Goal: Task Accomplishment & Management: Manage account settings

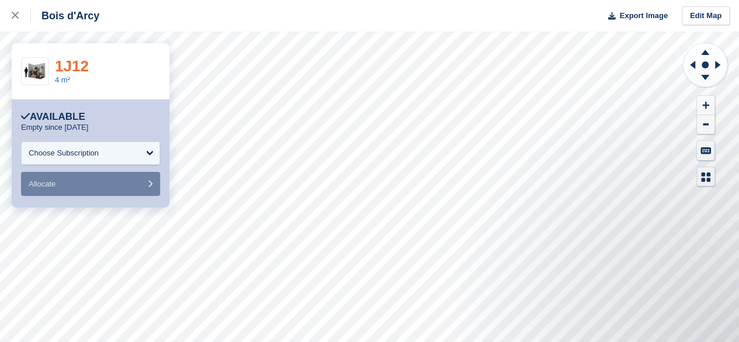
click at [65, 67] on link "1J12" at bounding box center [72, 66] width 34 height 18
click at [14, 12] on div at bounding box center [21, 16] width 19 height 14
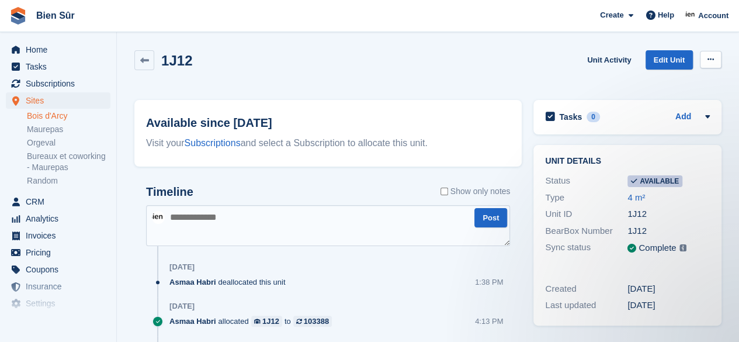
click at [716, 59] on button at bounding box center [710, 60] width 22 height 18
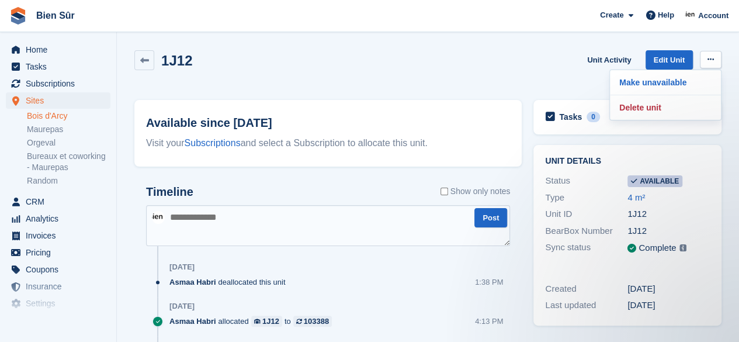
click at [392, 68] on div "1J12 Unit Activity Edit Unit Make unavailable Delete unit" at bounding box center [427, 66] width 587 height 33
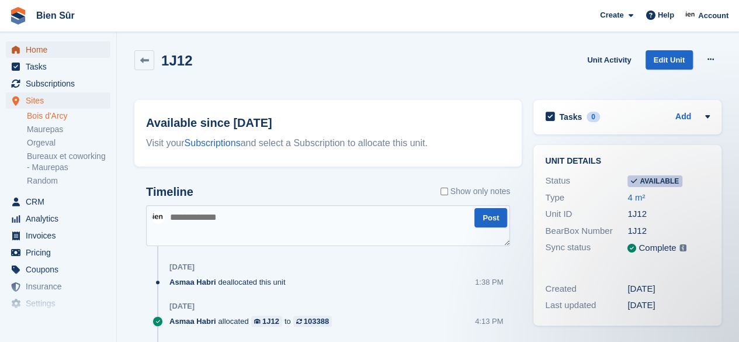
click at [29, 53] on span "Home" at bounding box center [61, 49] width 70 height 16
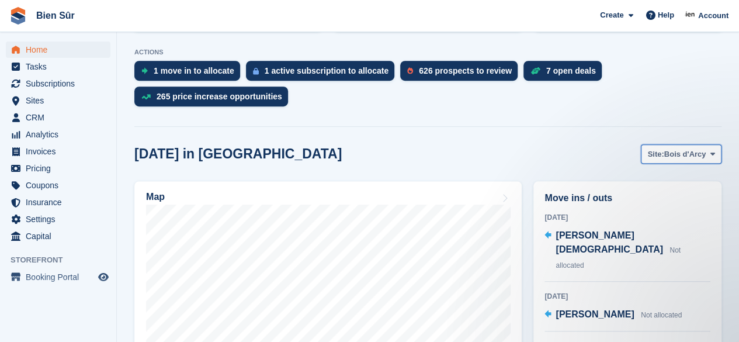
click at [700, 148] on span "Bois d'Arcy" at bounding box center [685, 154] width 42 height 12
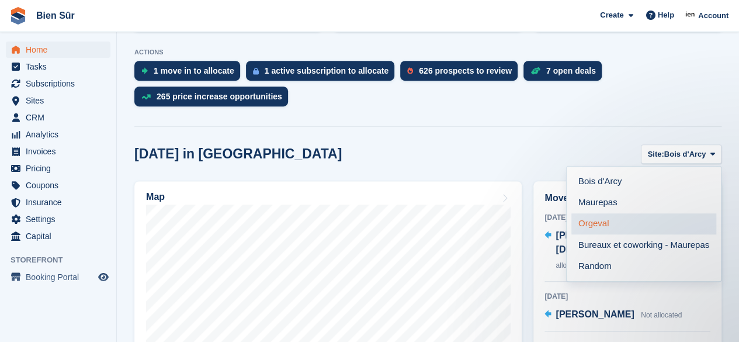
click at [596, 213] on link "Orgeval" at bounding box center [643, 223] width 145 height 21
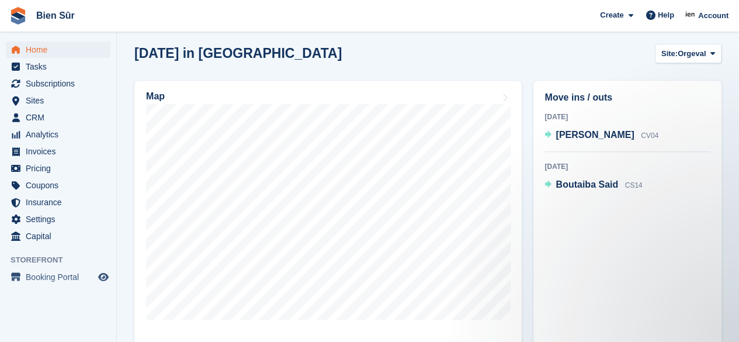
scroll to position [362, 0]
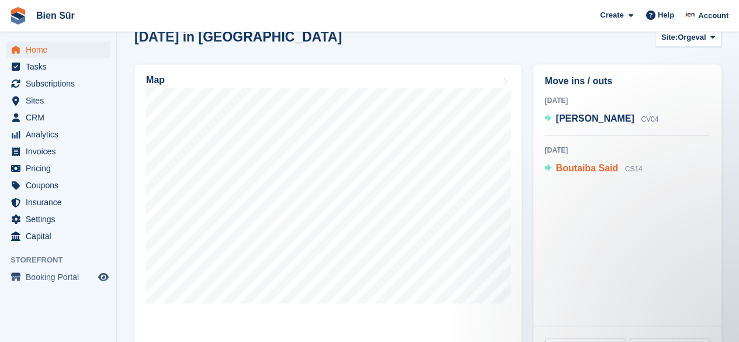
click at [590, 163] on span "Boutaiba Said" at bounding box center [586, 168] width 62 height 10
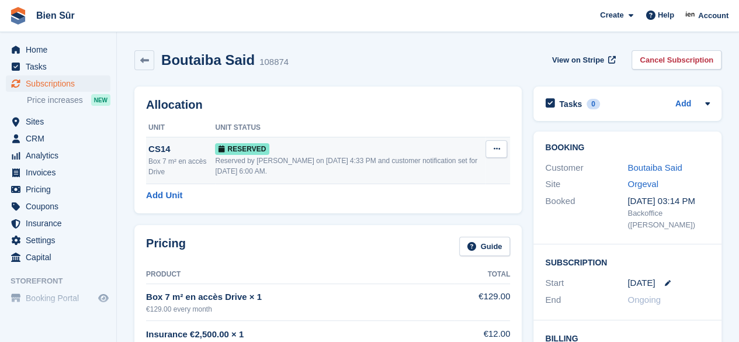
click at [493, 155] on button at bounding box center [496, 149] width 22 height 18
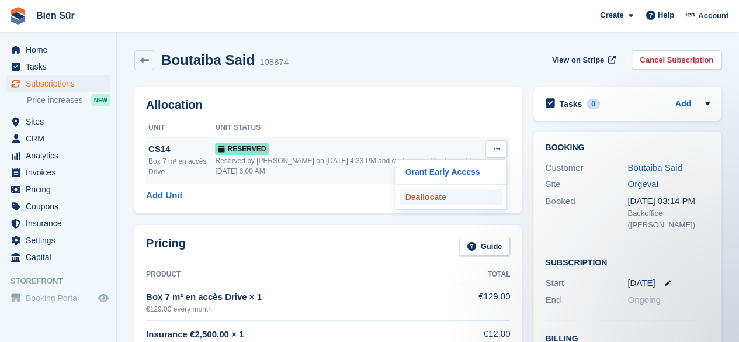
click at [437, 199] on p "Deallocate" at bounding box center [451, 196] width 102 height 15
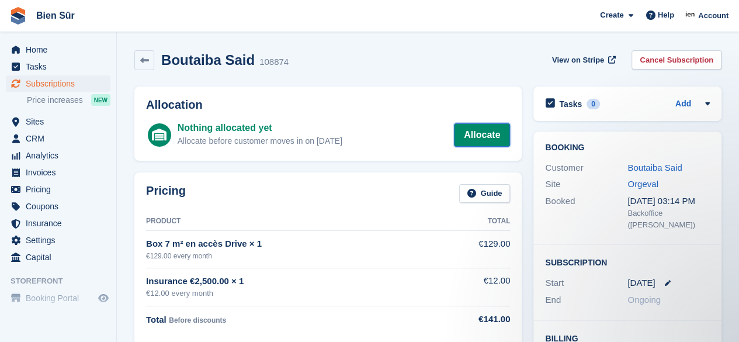
click at [489, 140] on link "Allocate" at bounding box center [482, 134] width 56 height 23
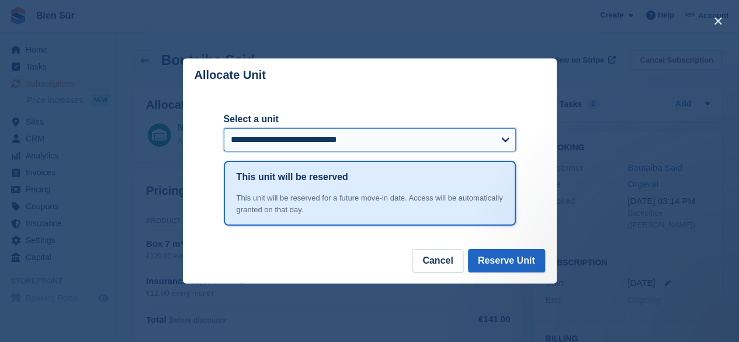
click at [375, 144] on select "**********" at bounding box center [370, 139] width 292 height 23
select select "******"
click at [224, 129] on select "**********" at bounding box center [370, 139] width 292 height 23
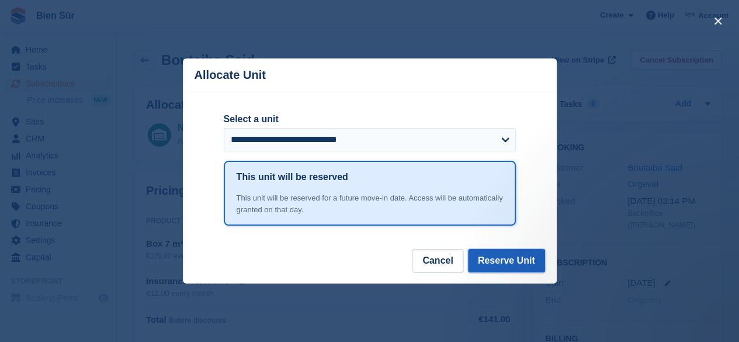
click at [506, 269] on button "Reserve Unit" at bounding box center [506, 260] width 77 height 23
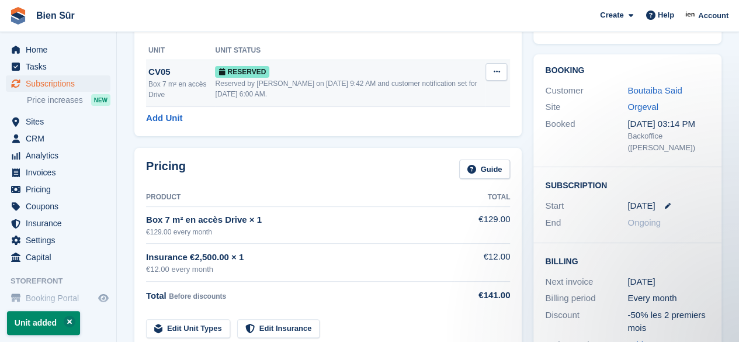
scroll to position [58, 0]
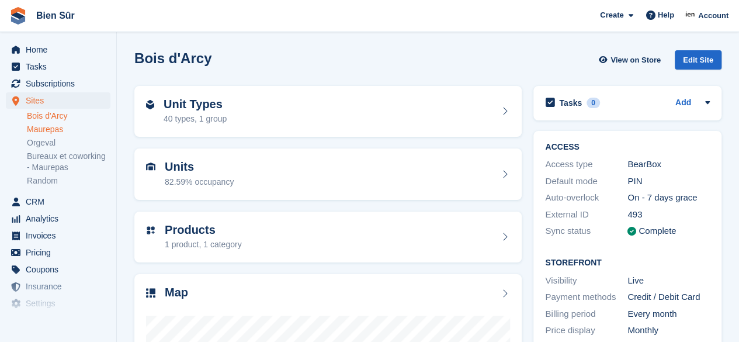
click at [54, 126] on link "Maurepas" at bounding box center [68, 129] width 83 height 11
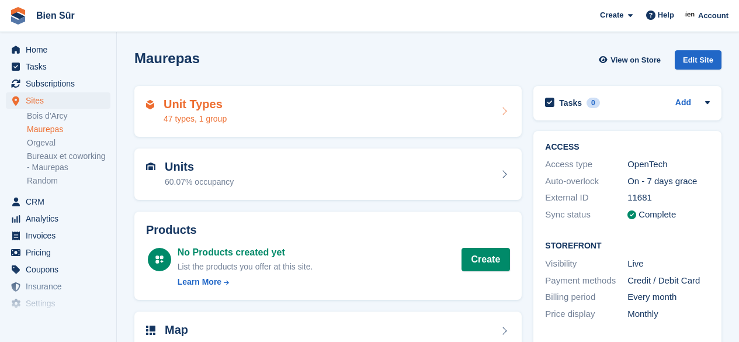
click at [292, 117] on div "Unit Types 47 types, 1 group" at bounding box center [328, 111] width 364 height 28
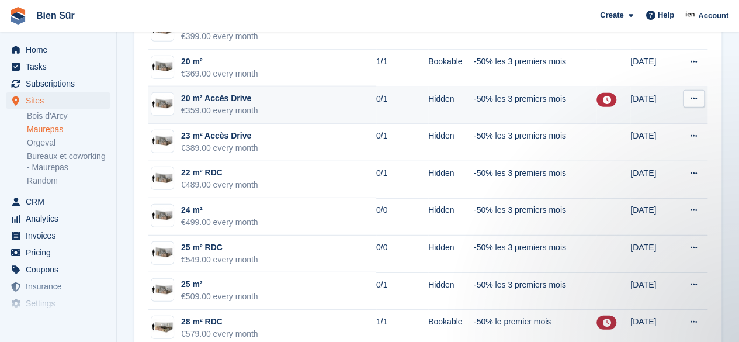
scroll to position [1539, 0]
